Goal: Transaction & Acquisition: Subscribe to service/newsletter

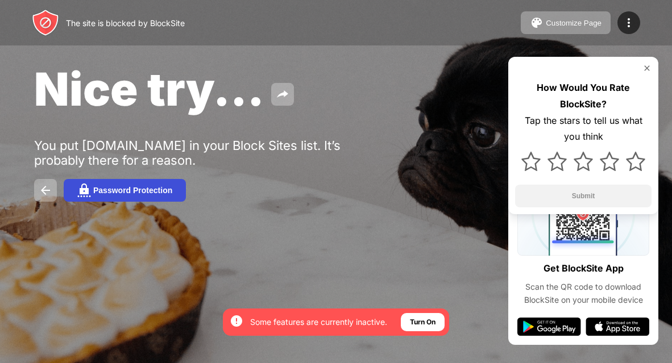
click at [122, 195] on button "Password Protection" at bounding box center [125, 190] width 122 height 23
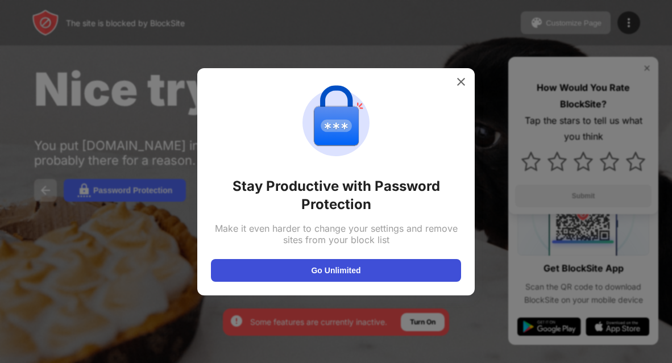
click at [332, 261] on button "Go Unlimited" at bounding box center [336, 270] width 250 height 23
